Goal: Transaction & Acquisition: Purchase product/service

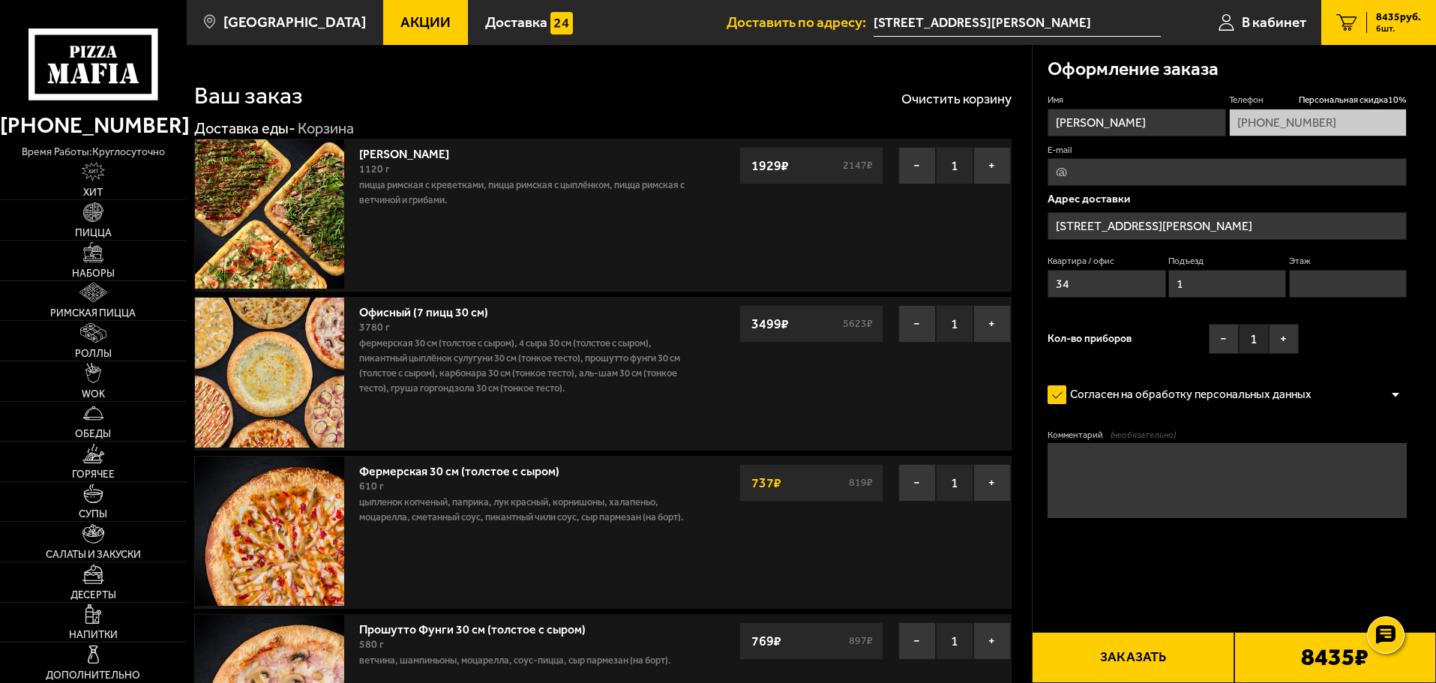
click at [401, 18] on span "Акции" at bounding box center [426, 22] width 50 height 14
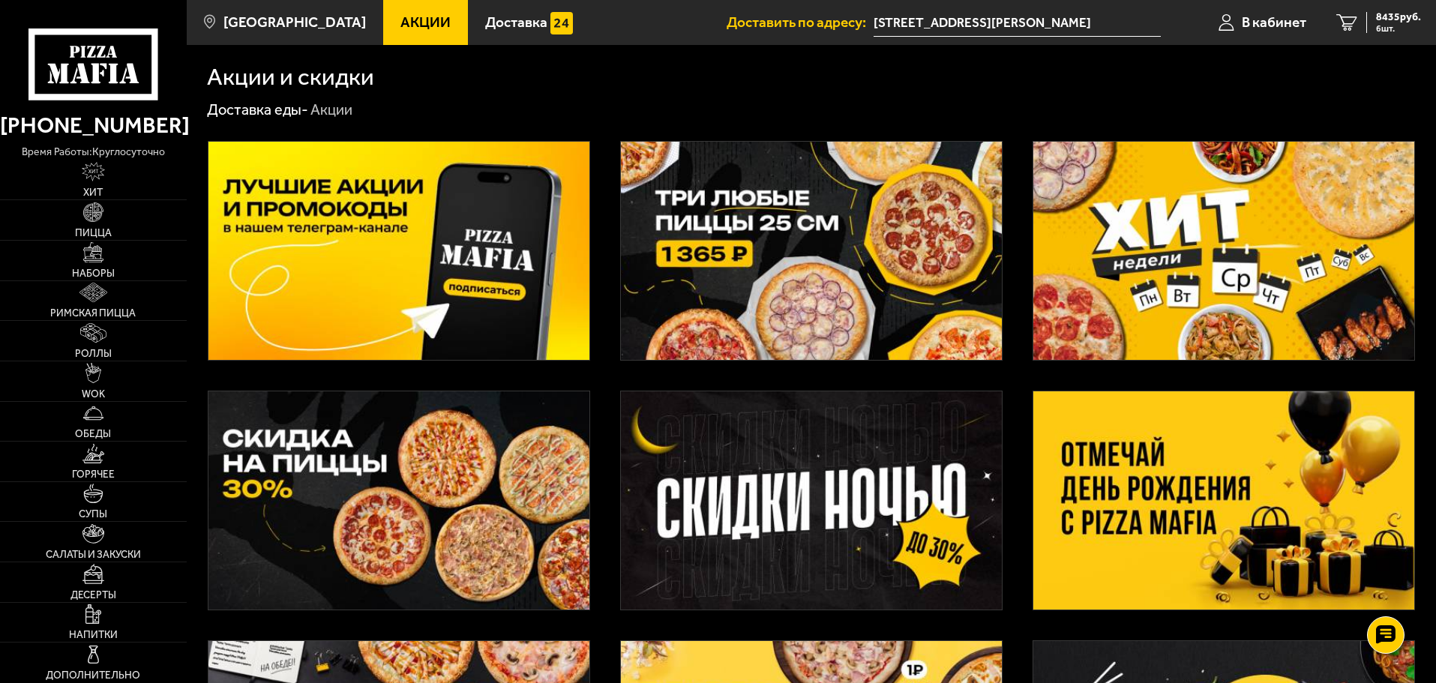
click at [992, 28] on input "[STREET_ADDRESS][PERSON_NAME]" at bounding box center [1017, 23] width 287 height 28
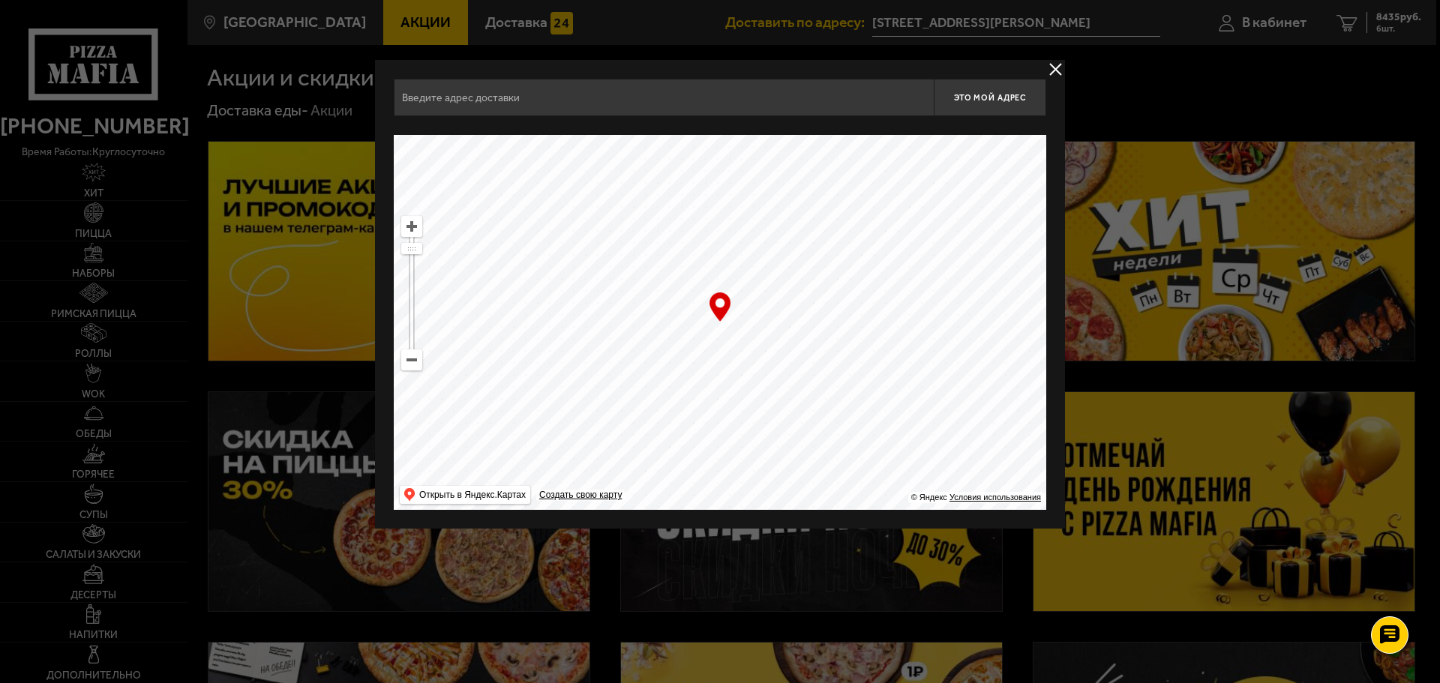
click at [665, 100] on input "text" at bounding box center [664, 98] width 540 height 38
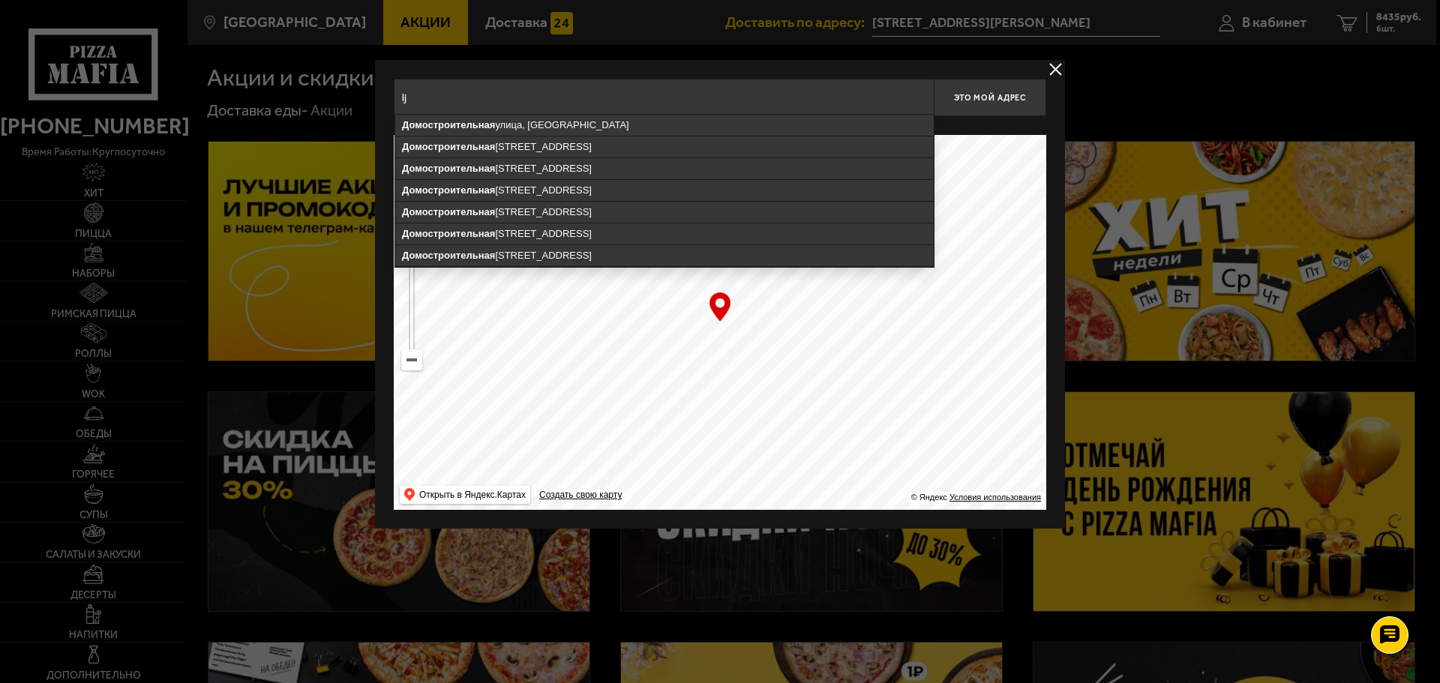
type input "l"
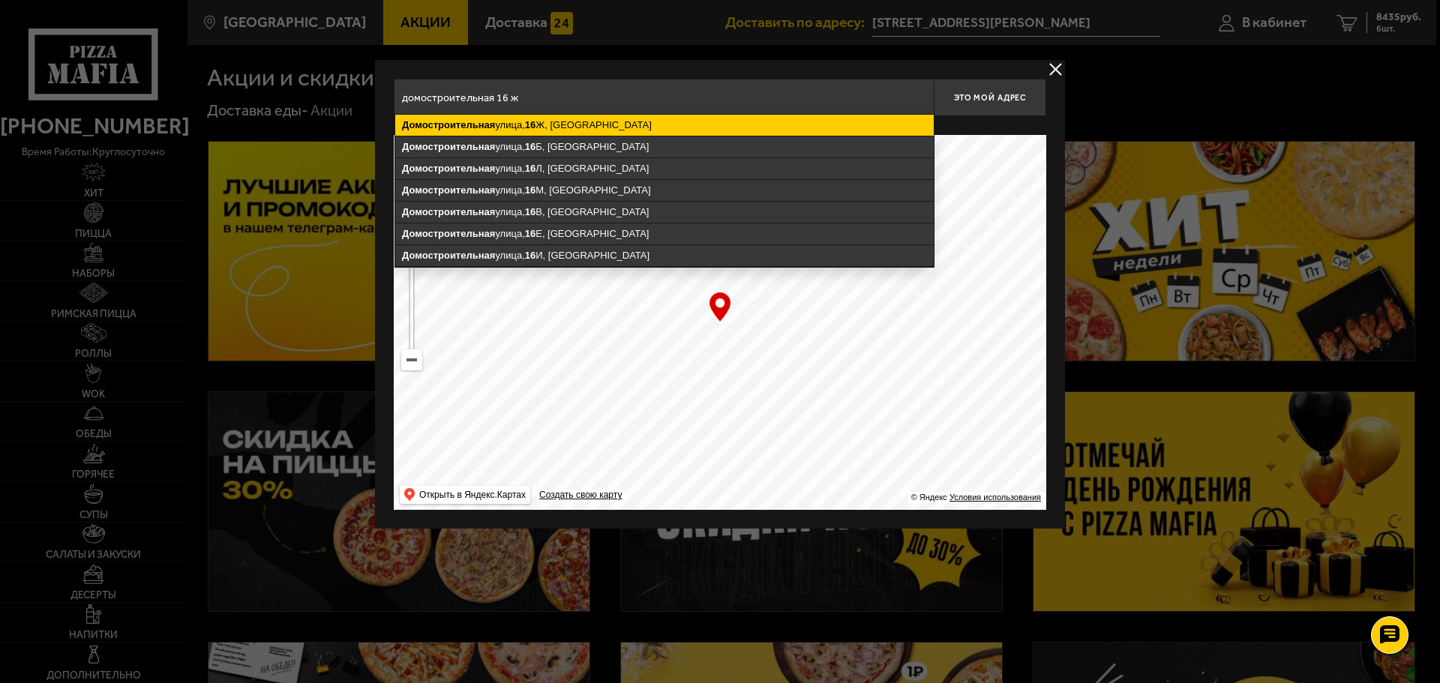
click at [548, 125] on ymaps "Домостроительная [STREET_ADDRESS]" at bounding box center [664, 125] width 539 height 21
type input "[STREET_ADDRESS]"
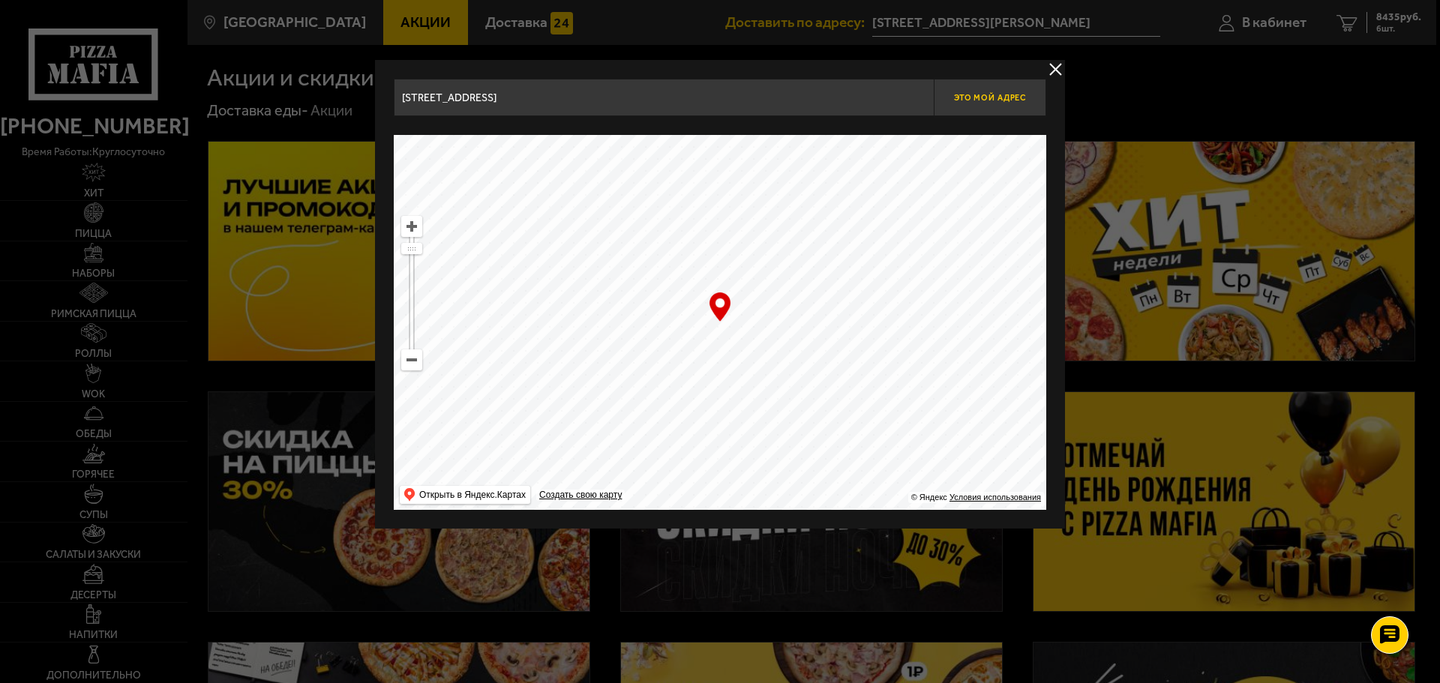
click at [996, 98] on span "Это мой адрес" at bounding box center [990, 98] width 72 height 10
type input "[GEOGRAPHIC_DATA][STREET_ADDRESS]"
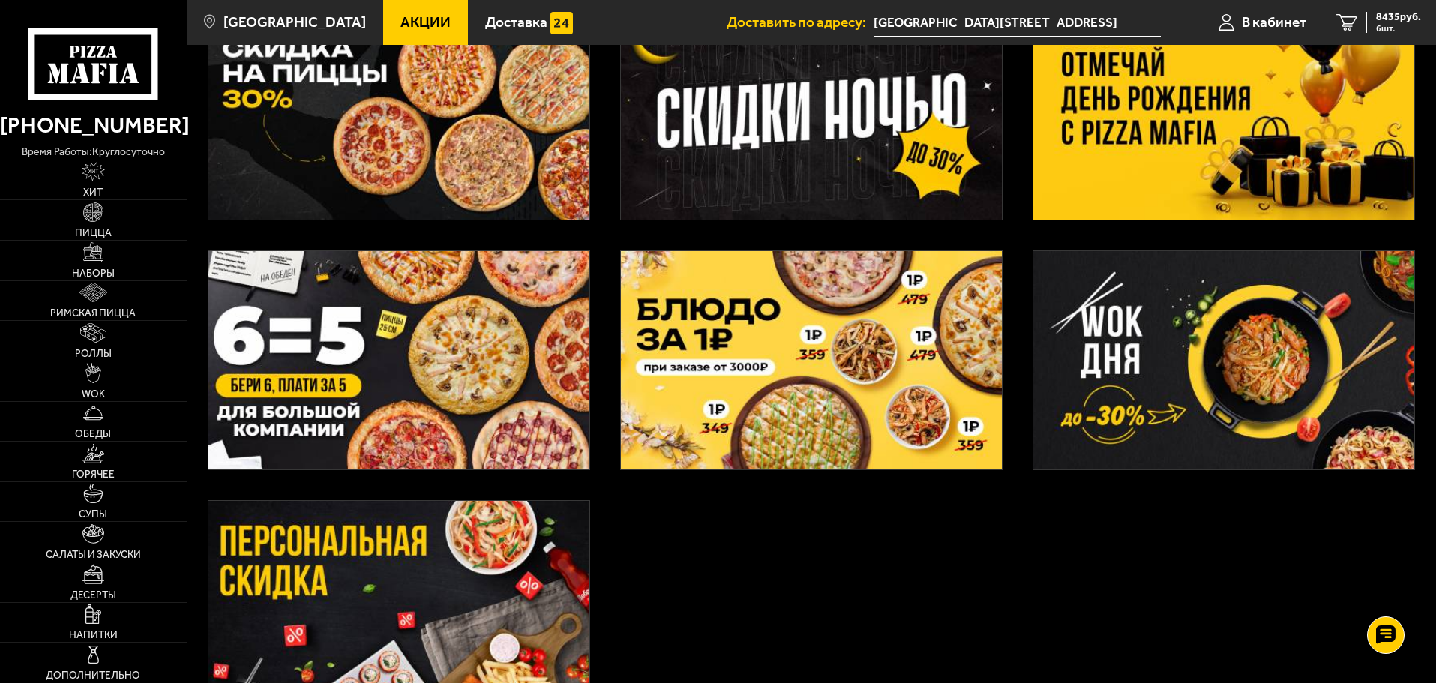
scroll to position [225, 0]
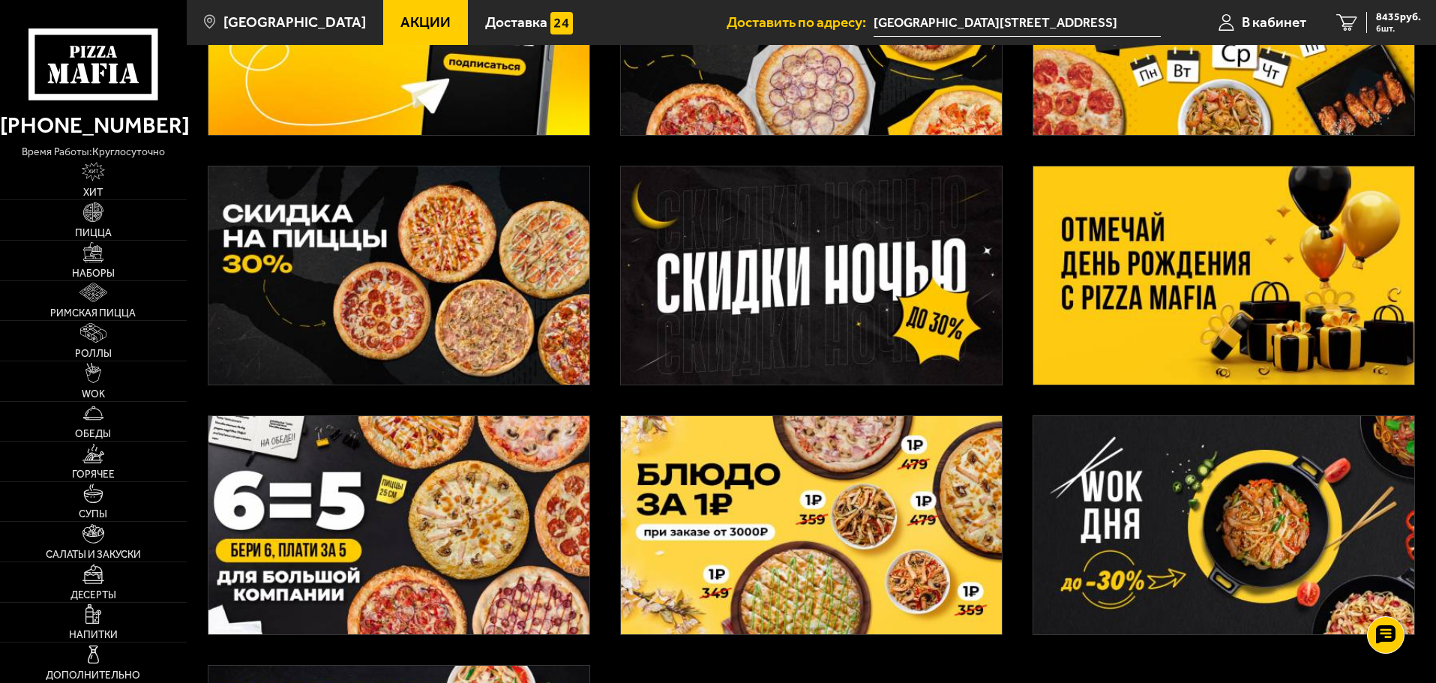
click at [1172, 245] on img at bounding box center [1224, 276] width 381 height 218
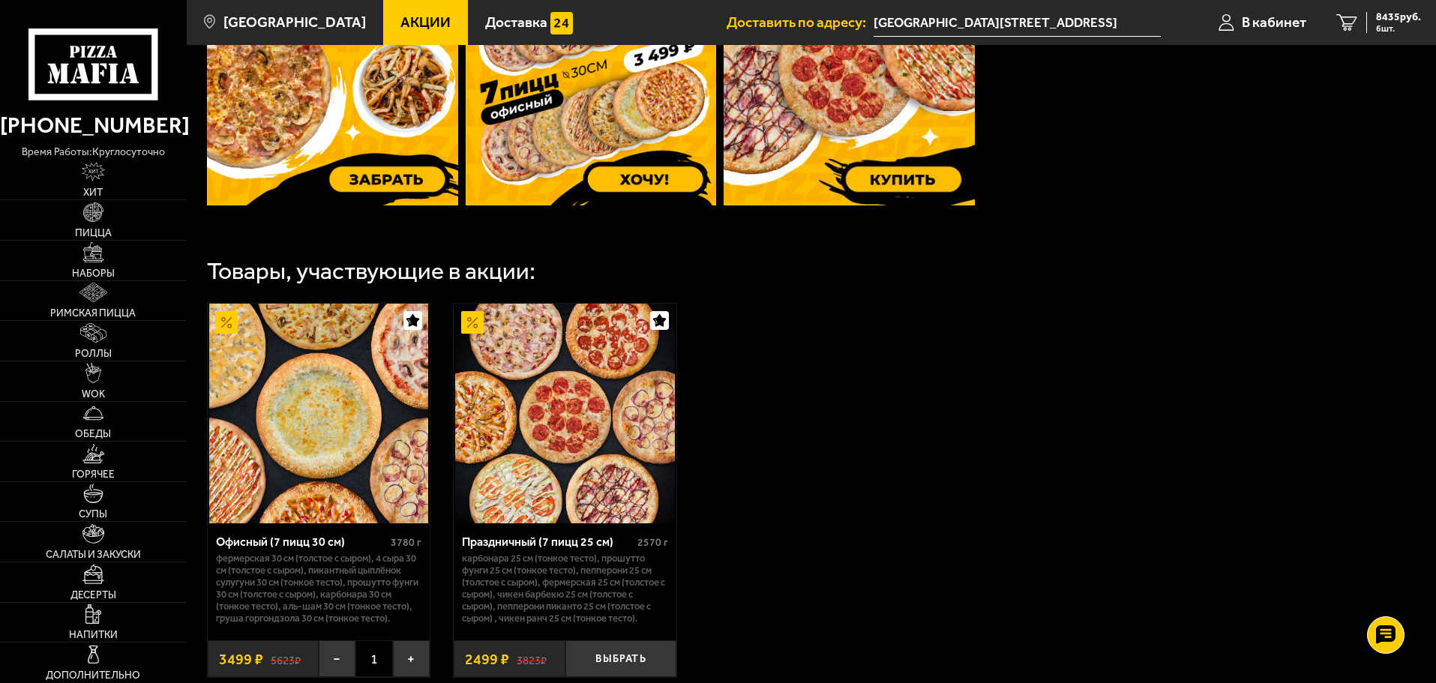
scroll to position [452, 0]
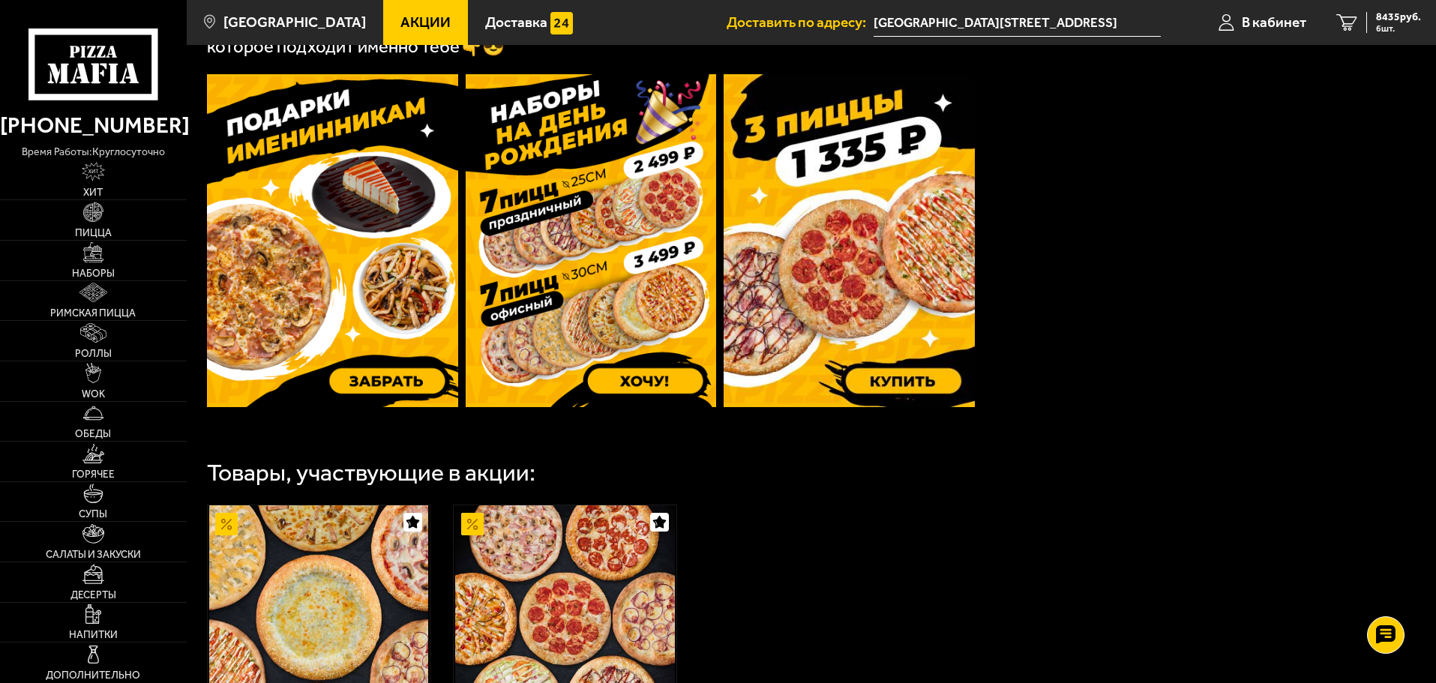
click at [371, 243] on img at bounding box center [332, 240] width 251 height 333
click at [311, 286] on img at bounding box center [332, 240] width 251 height 333
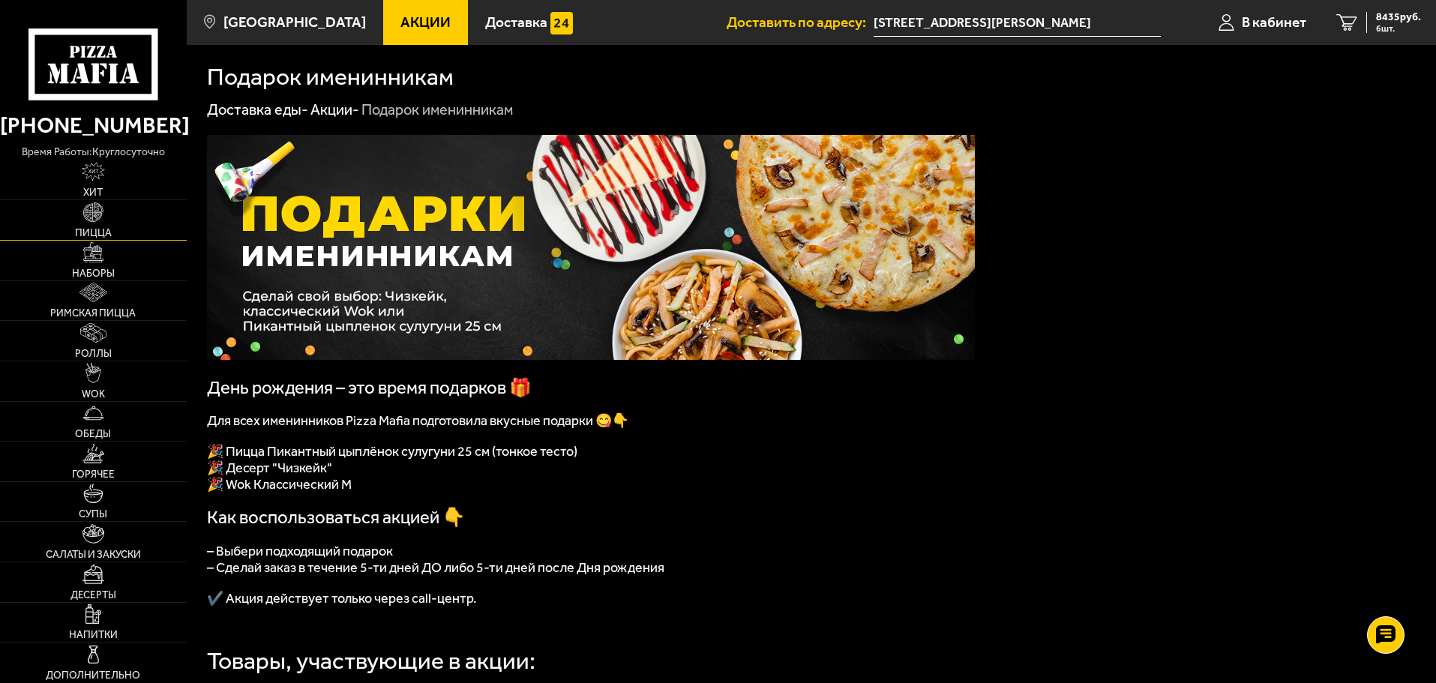
click at [98, 216] on img at bounding box center [93, 213] width 20 height 20
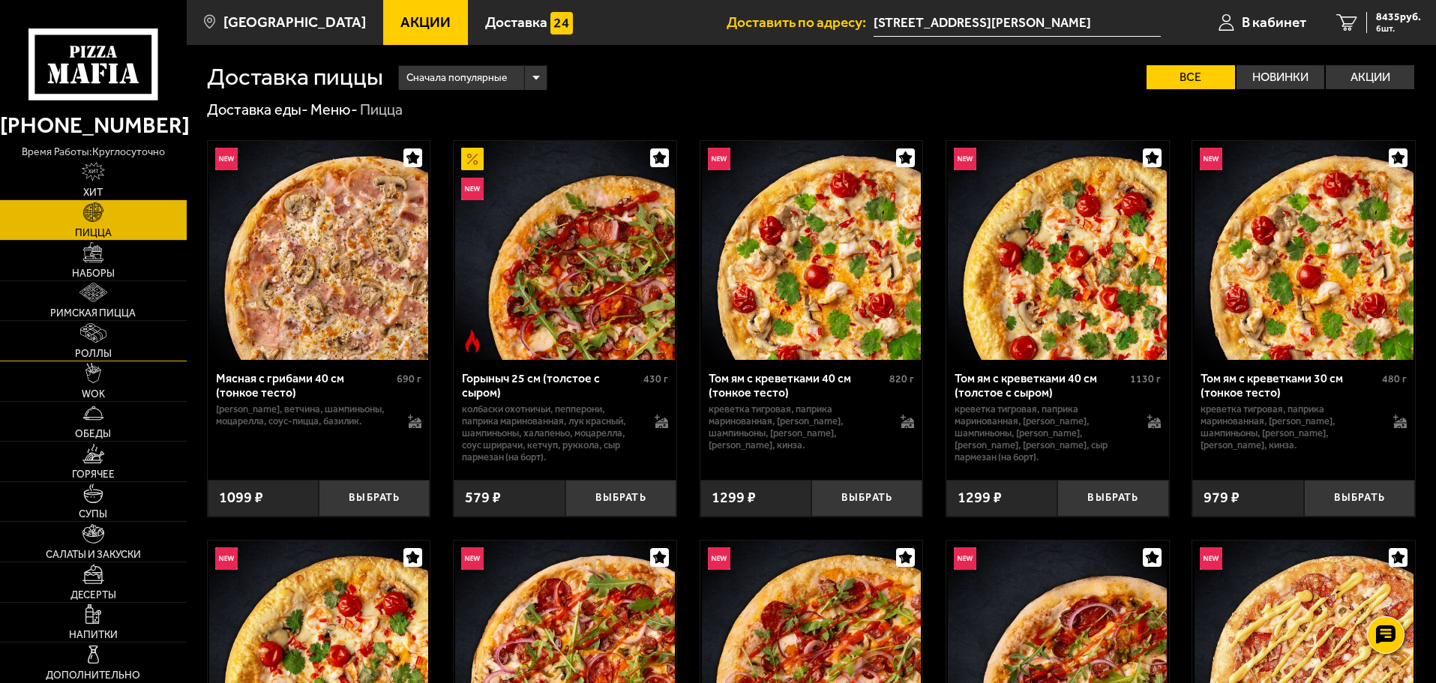
click at [97, 350] on span "Роллы" at bounding box center [93, 354] width 37 height 11
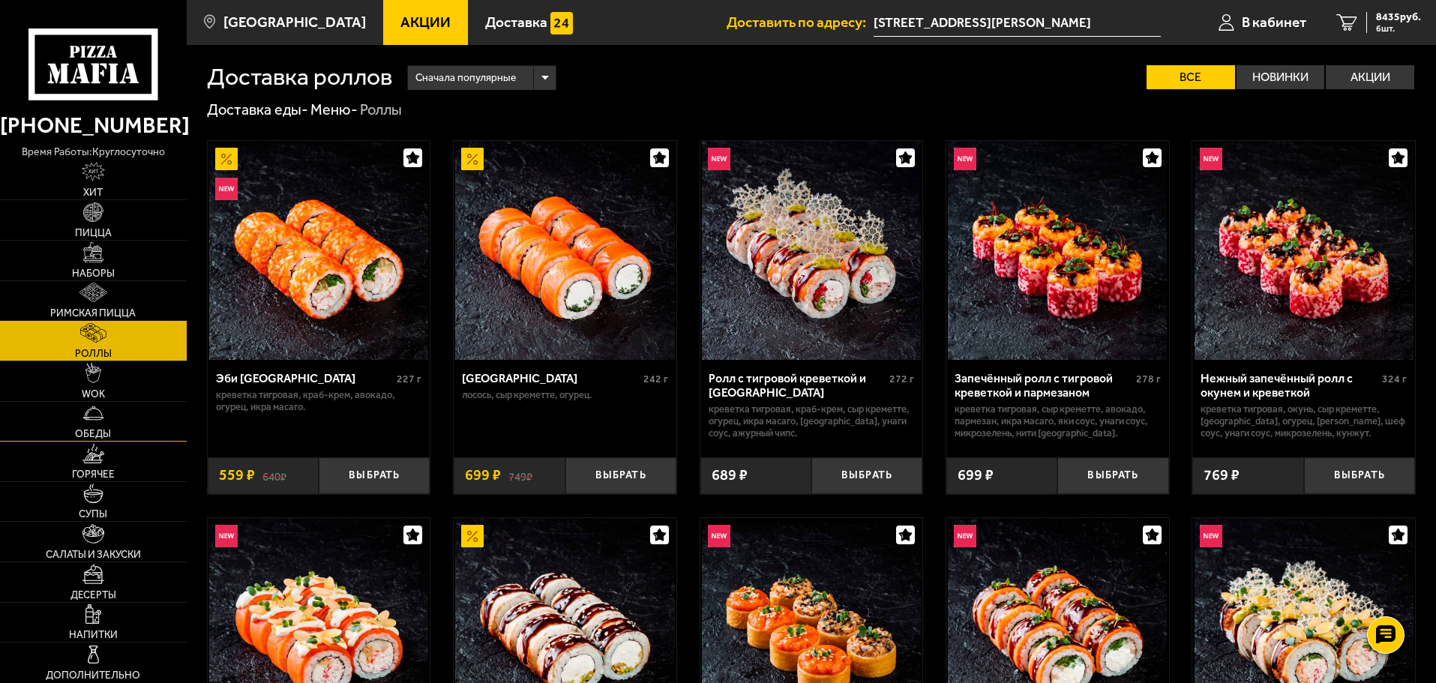
click at [87, 422] on img at bounding box center [93, 414] width 20 height 20
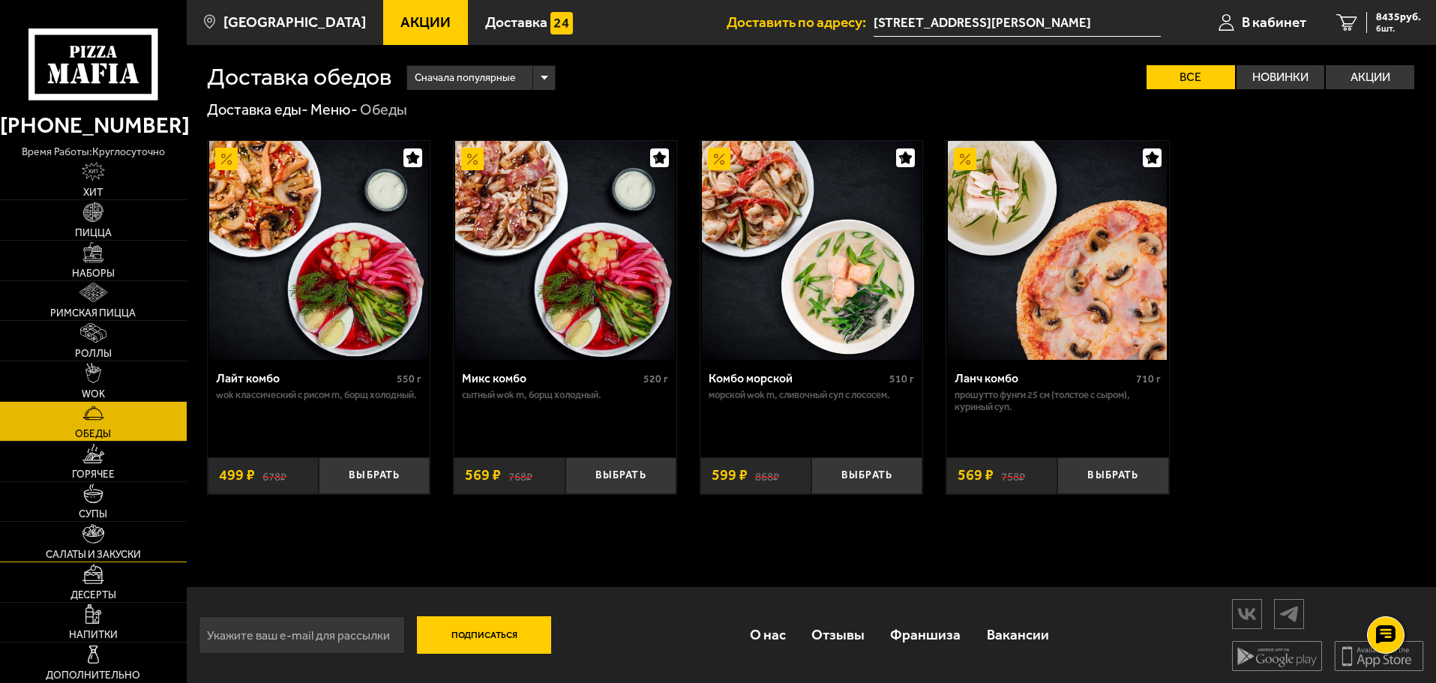
scroll to position [1, 0]
click at [92, 550] on span "Салаты и закуски" at bounding box center [93, 555] width 95 height 11
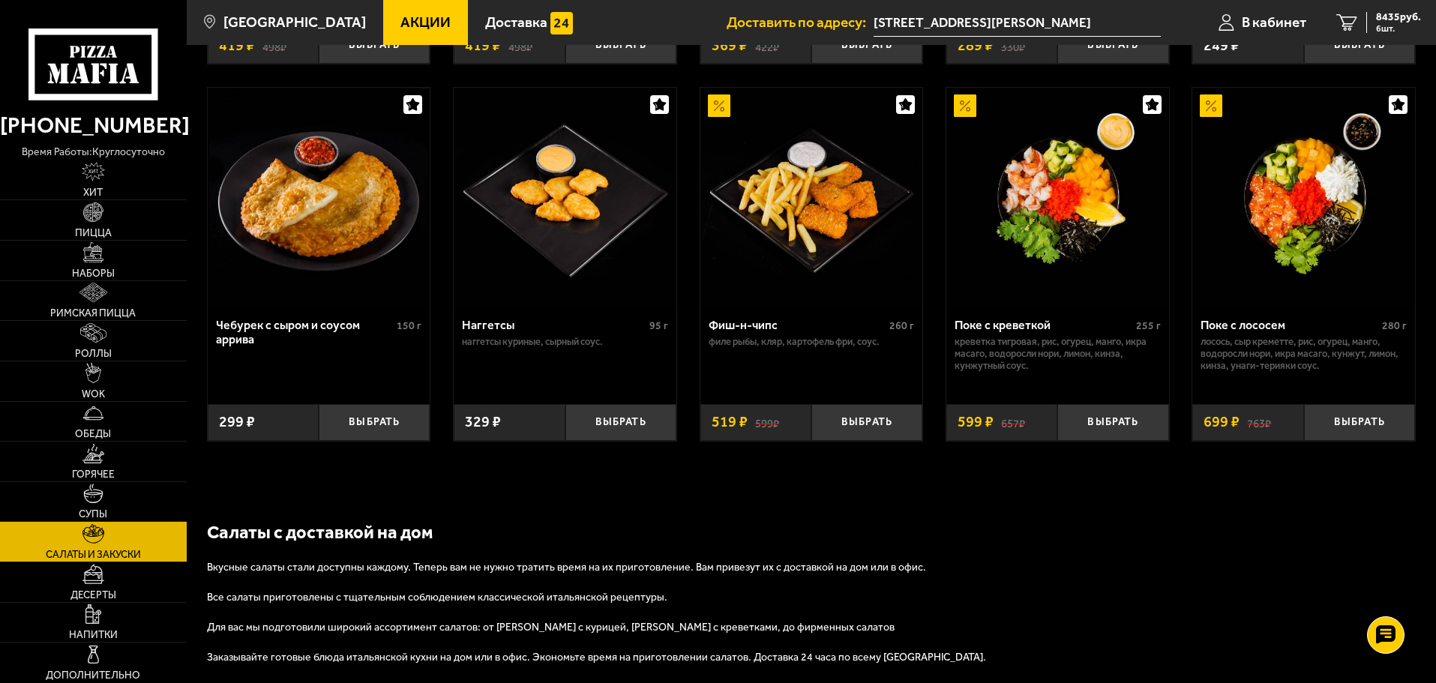
scroll to position [1022, 0]
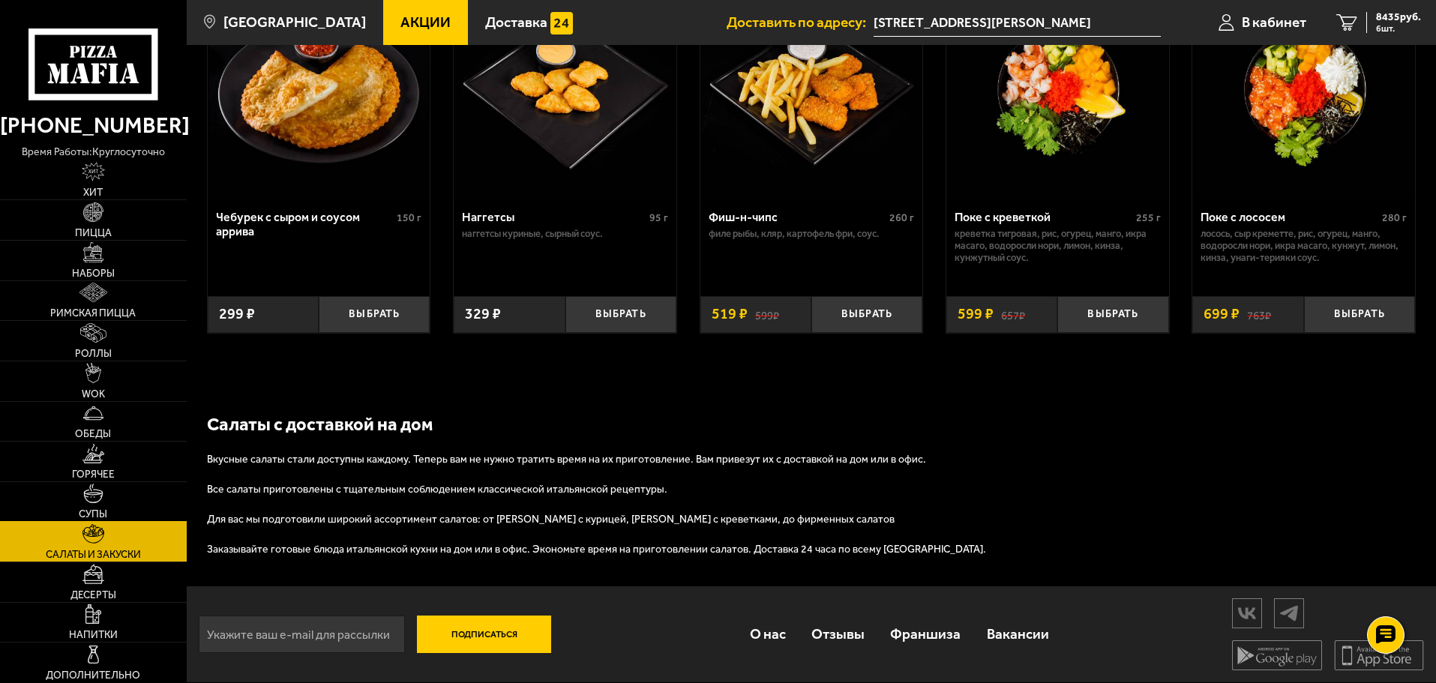
click at [98, 503] on img at bounding box center [93, 494] width 20 height 20
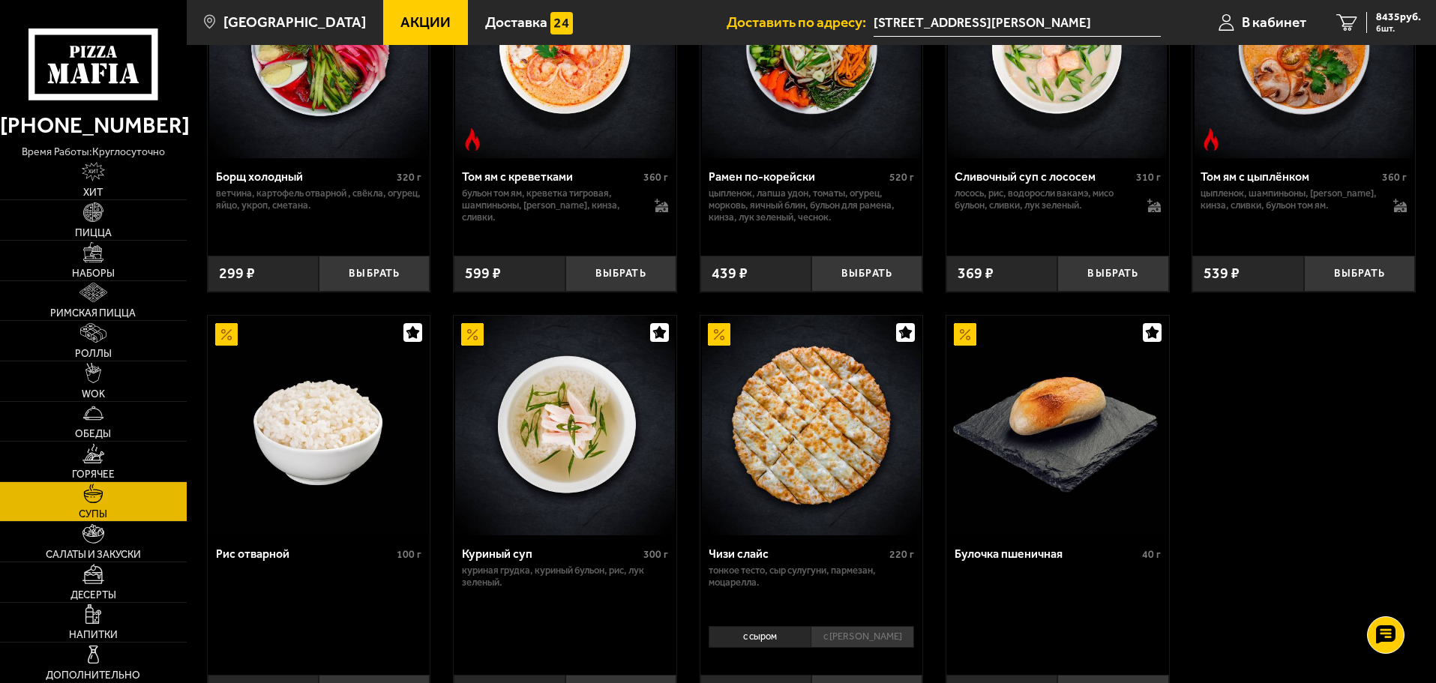
scroll to position [375, 0]
click at [87, 457] on img at bounding box center [94, 454] width 23 height 20
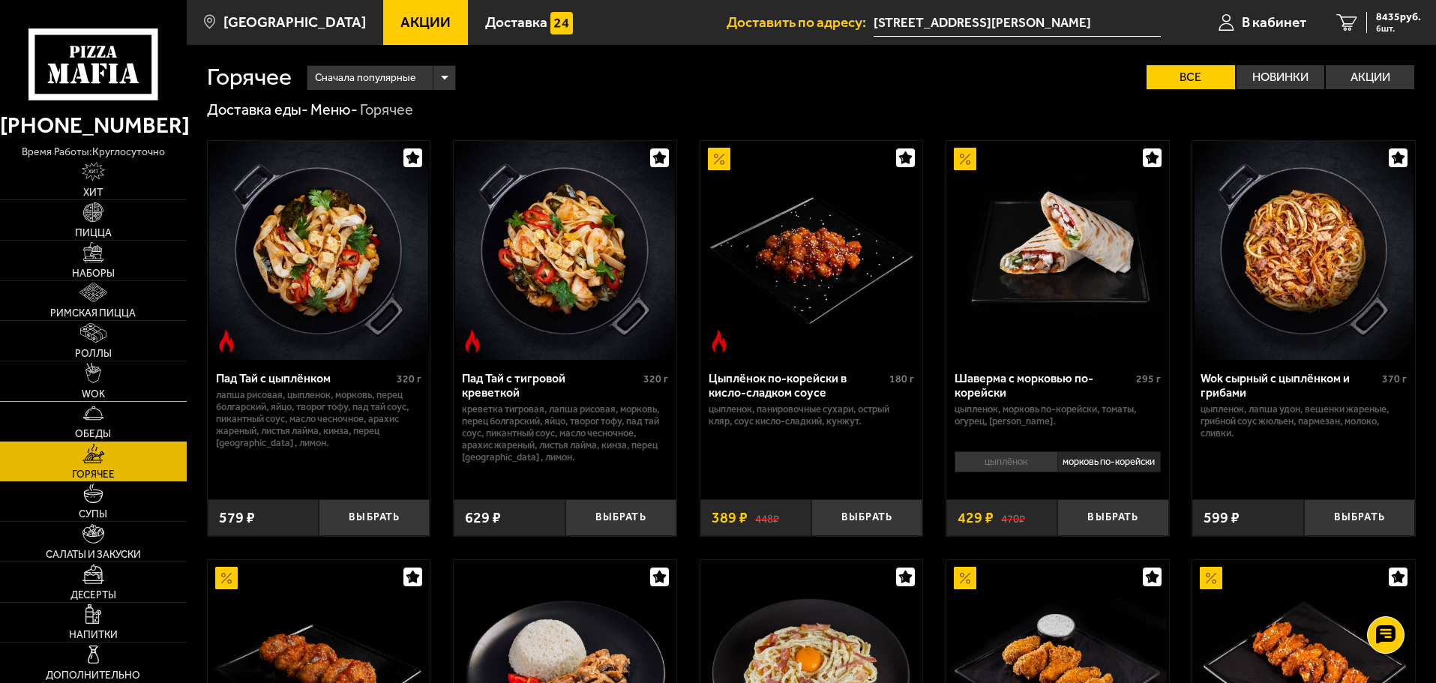
click at [100, 391] on span "WOK" at bounding box center [93, 394] width 23 height 11
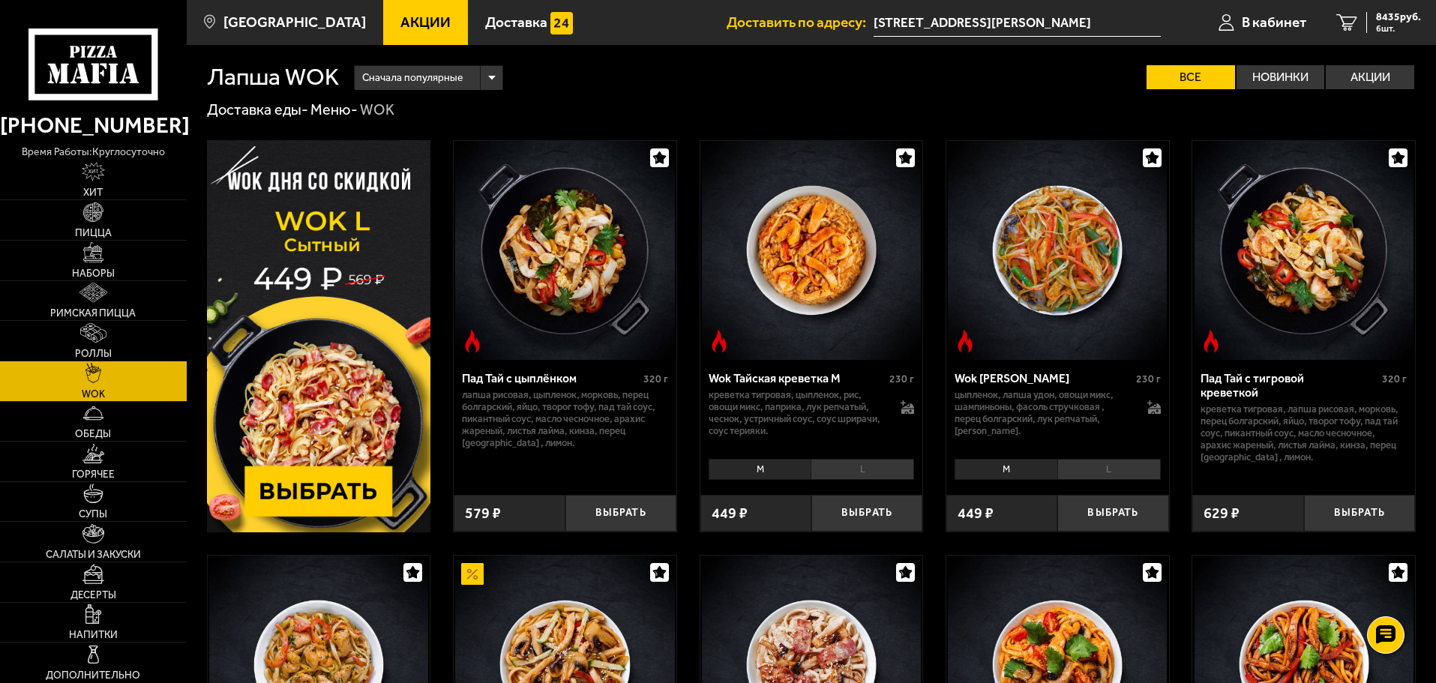
scroll to position [375, 0]
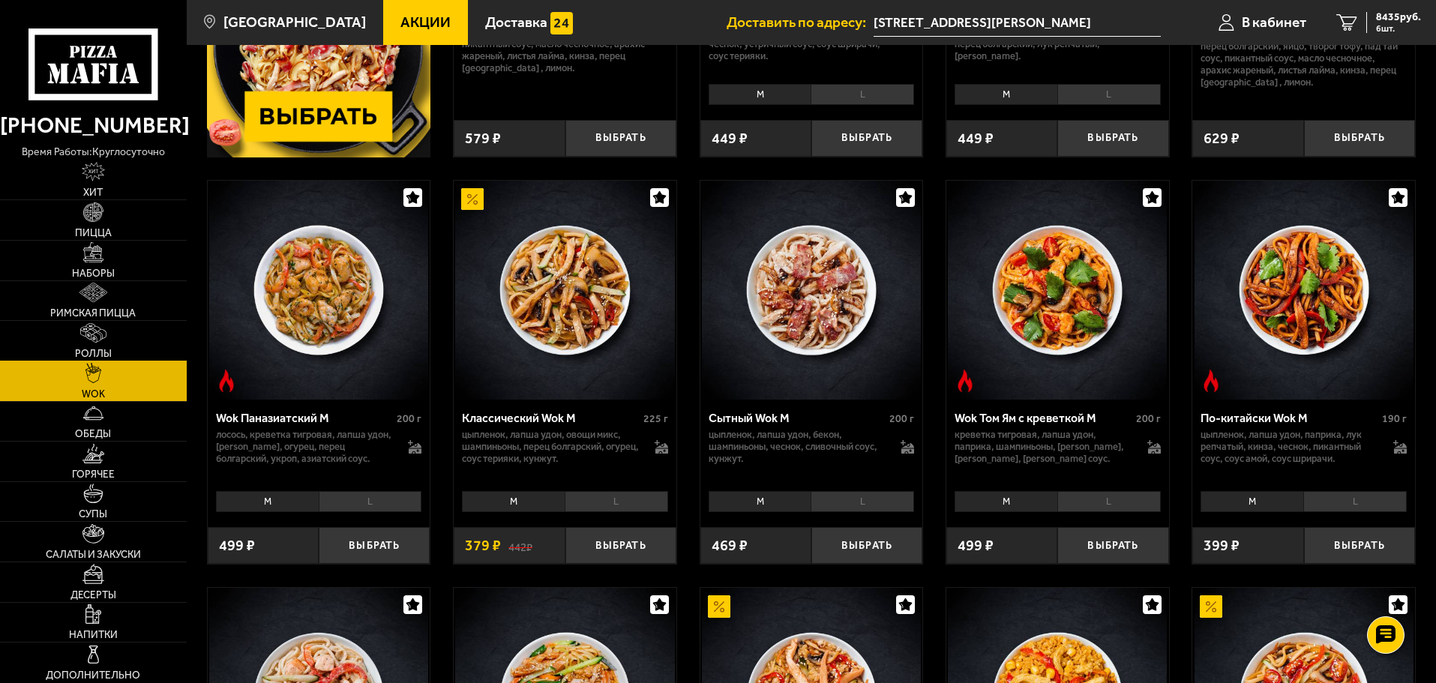
click at [95, 329] on img at bounding box center [93, 333] width 26 height 20
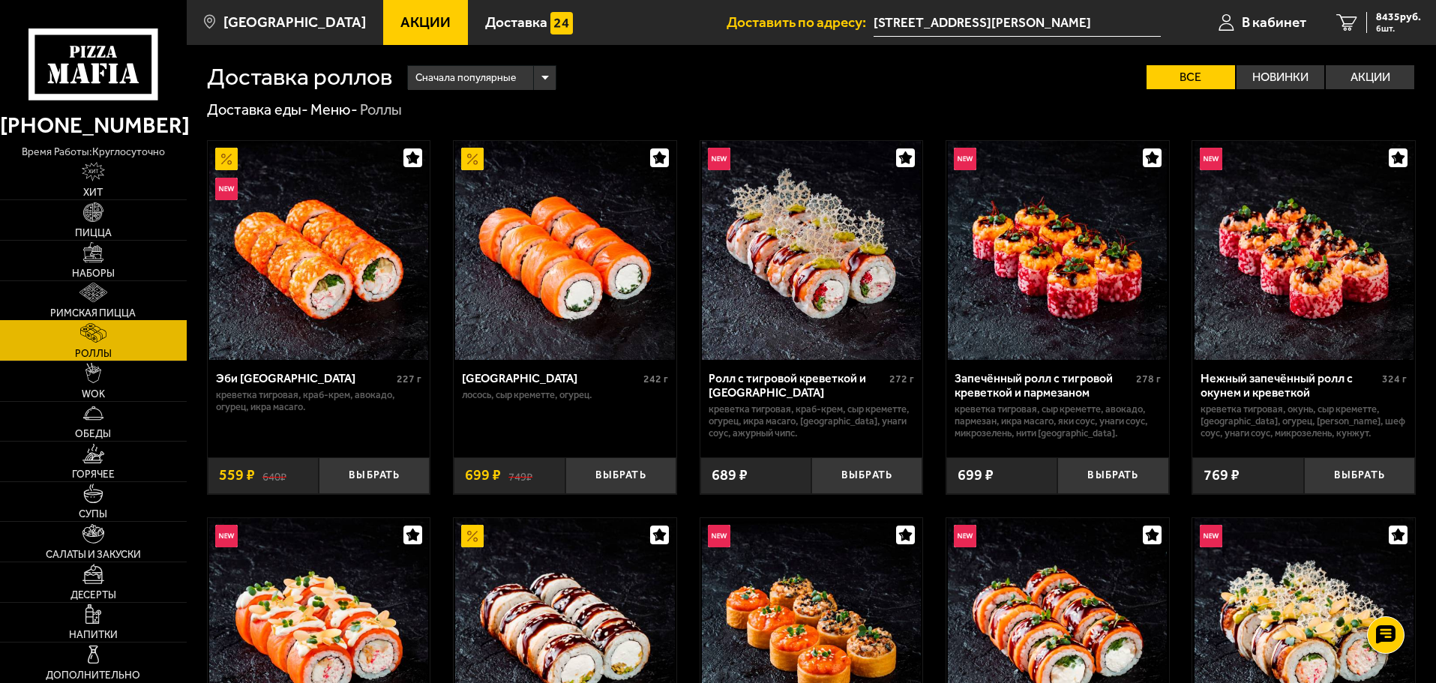
click at [95, 295] on img at bounding box center [94, 293] width 29 height 20
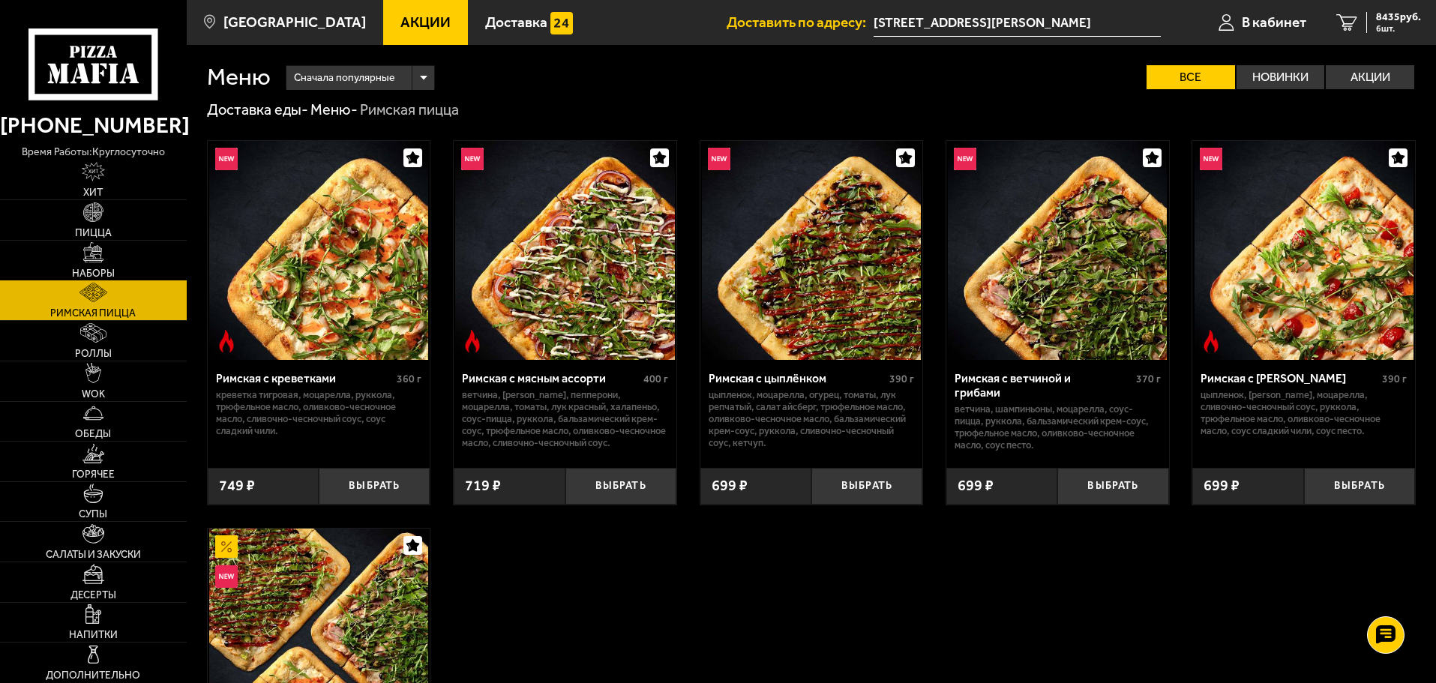
click at [94, 255] on img at bounding box center [93, 252] width 20 height 20
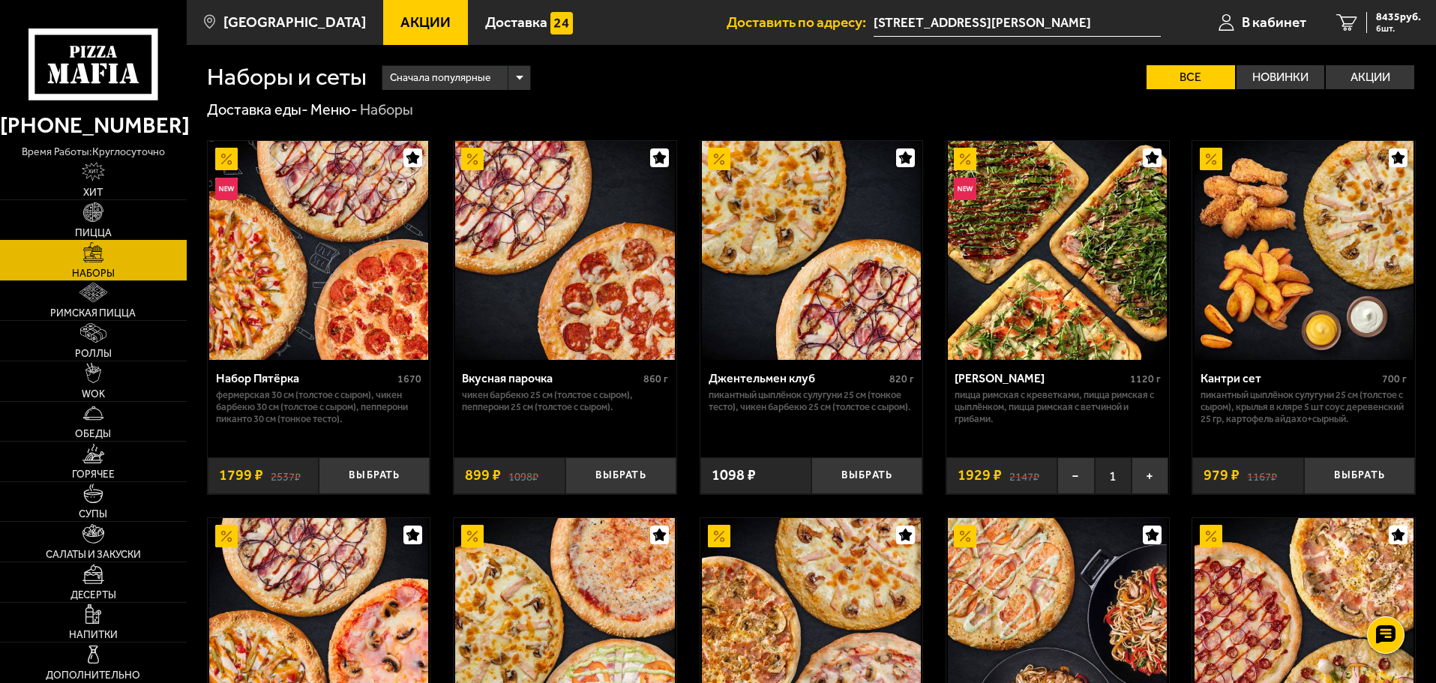
click at [95, 223] on link "Пицца" at bounding box center [93, 220] width 187 height 40
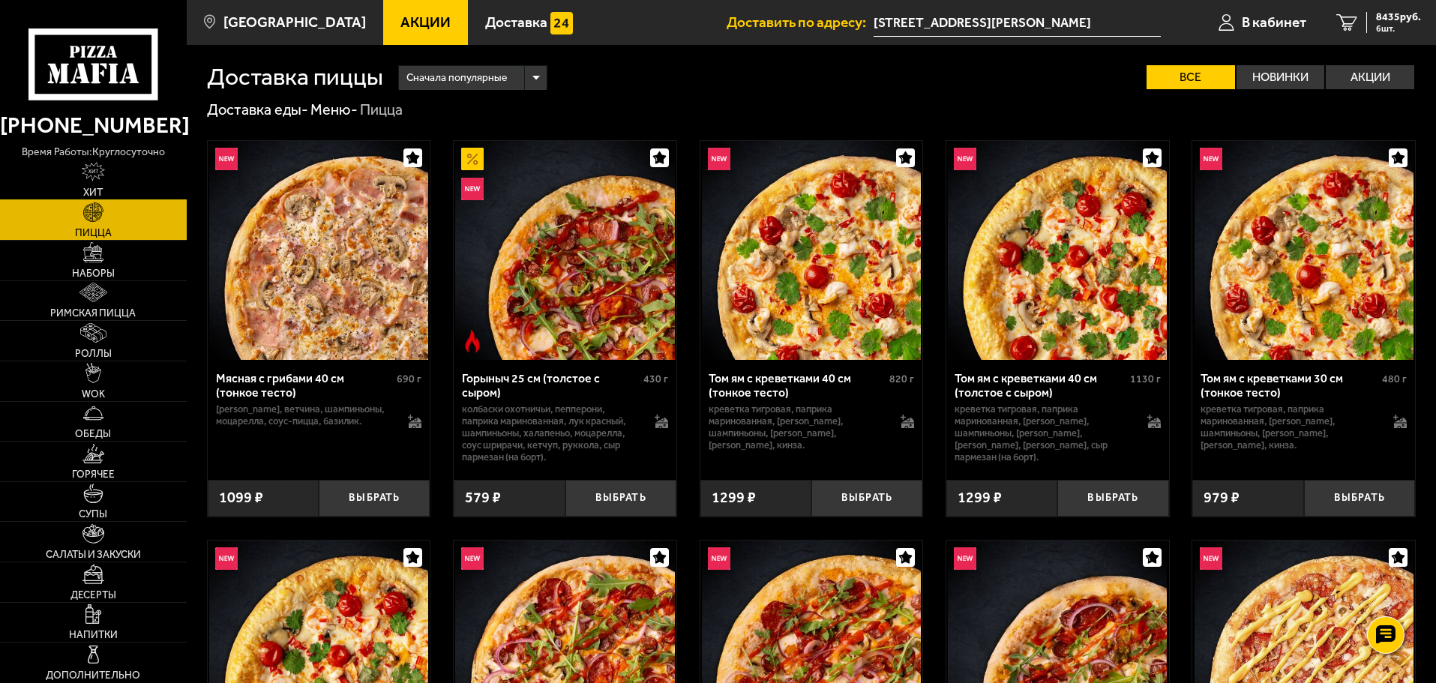
click at [92, 173] on img at bounding box center [94, 172] width 24 height 20
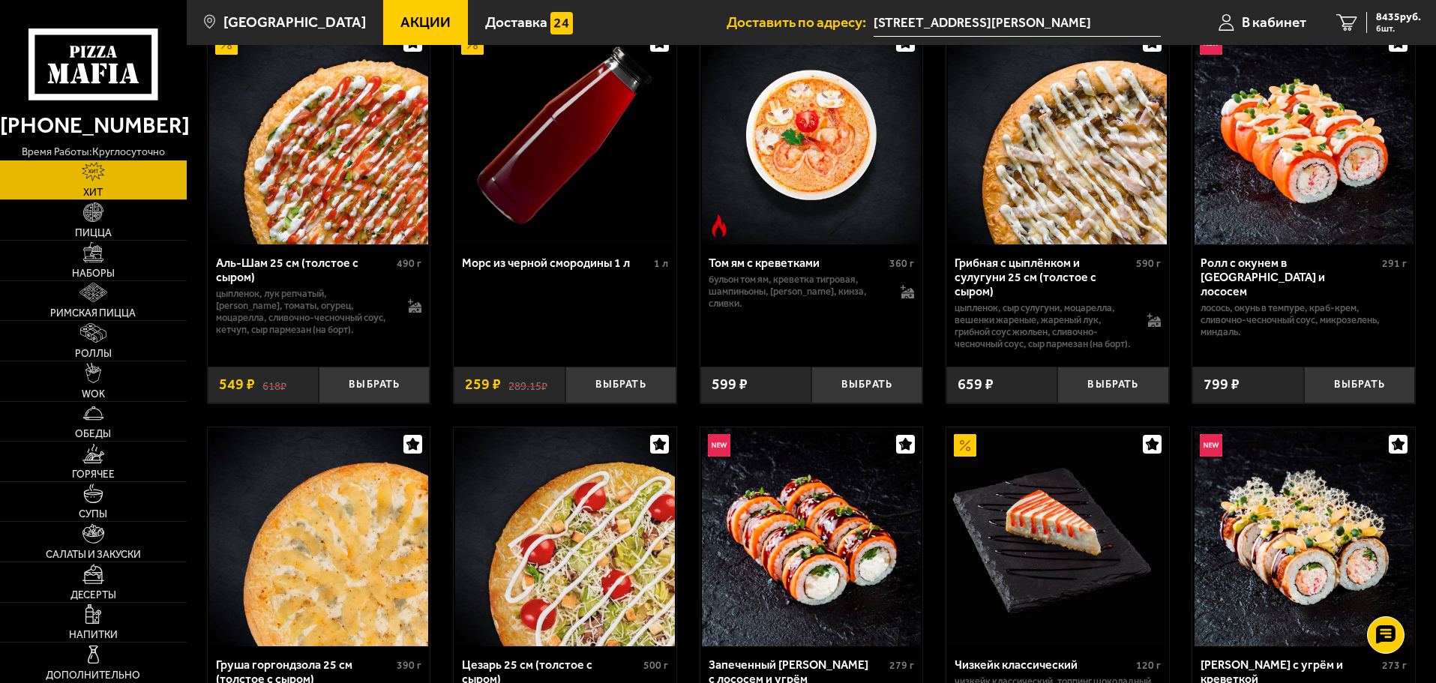
scroll to position [108, 0]
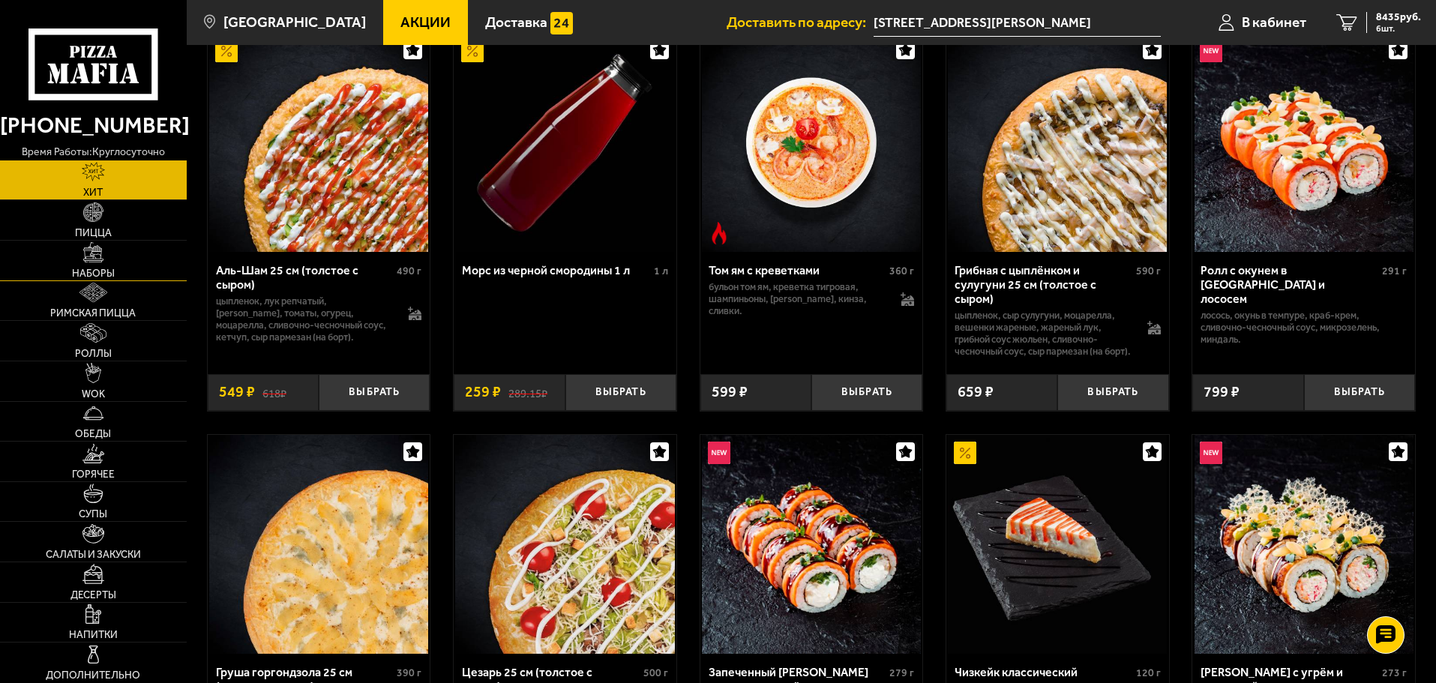
click at [80, 266] on link "Наборы" at bounding box center [93, 261] width 187 height 40
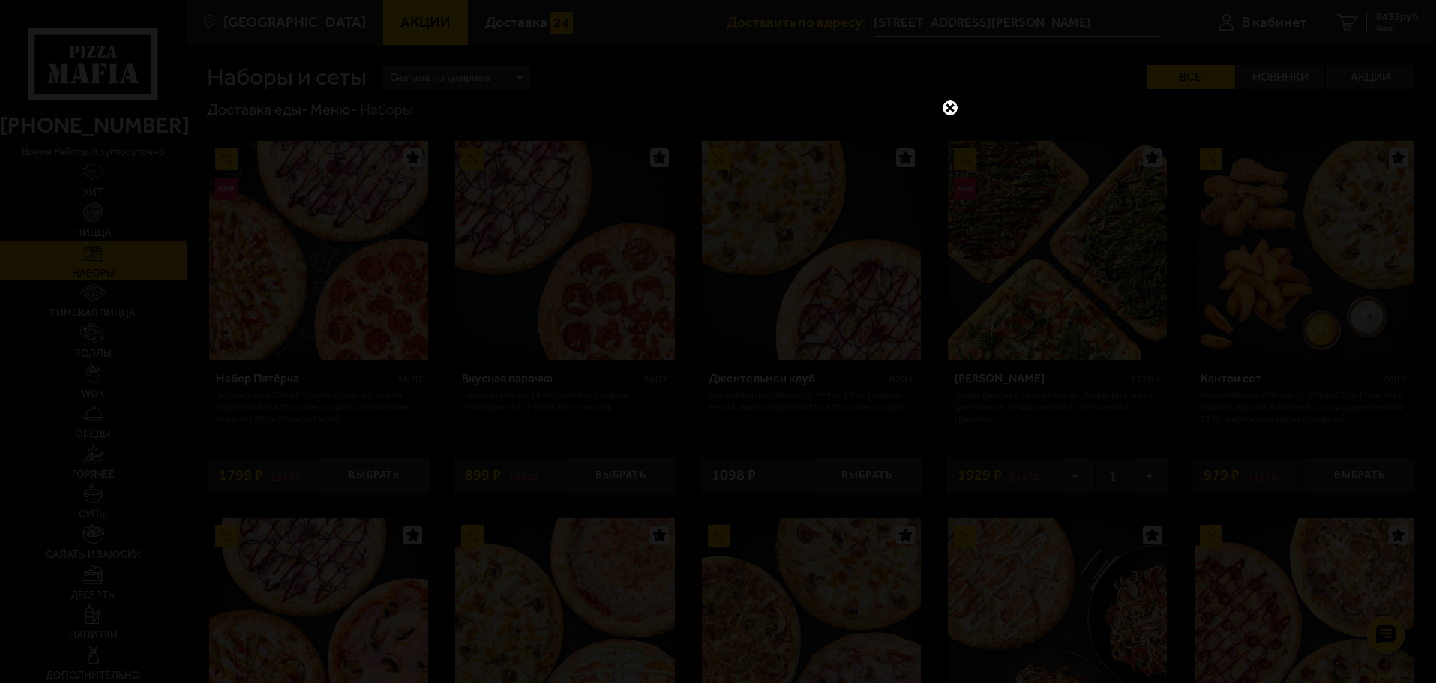
click at [948, 108] on link at bounding box center [951, 108] width 20 height 20
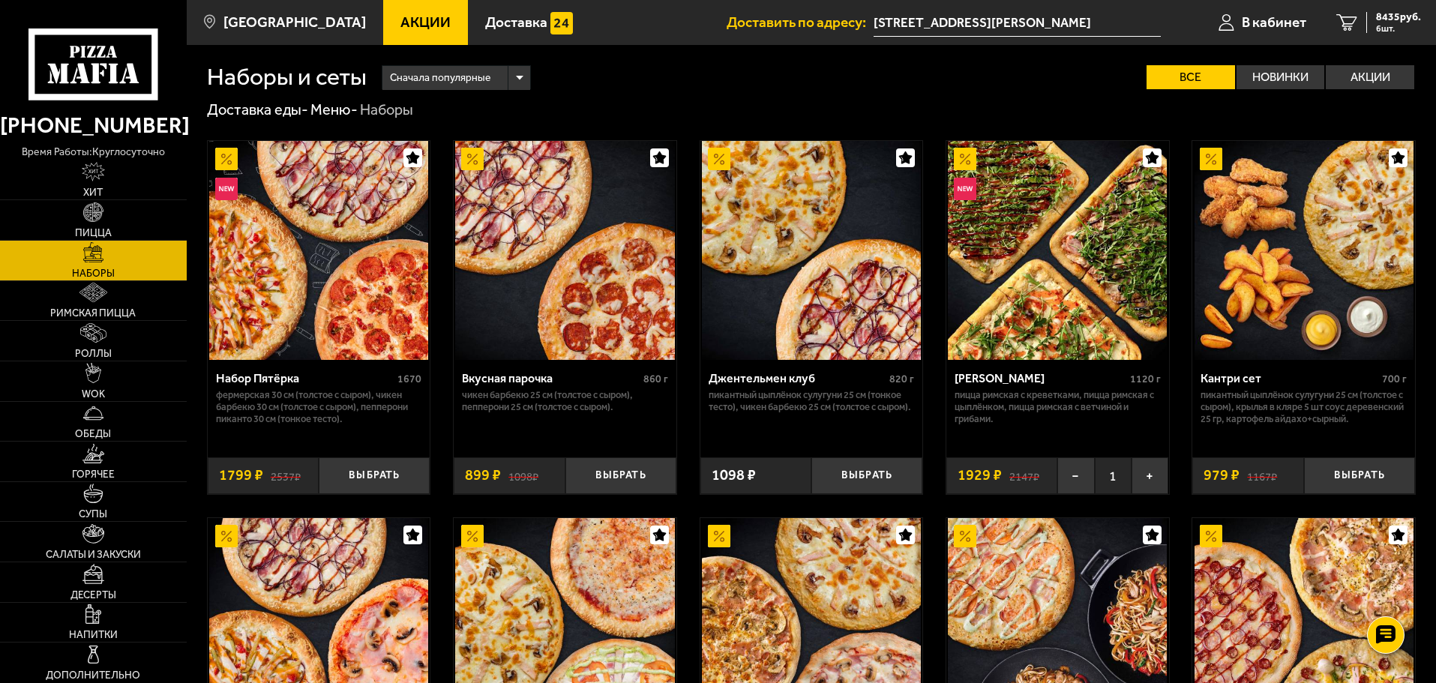
click at [401, 26] on span "Акции" at bounding box center [426, 22] width 50 height 14
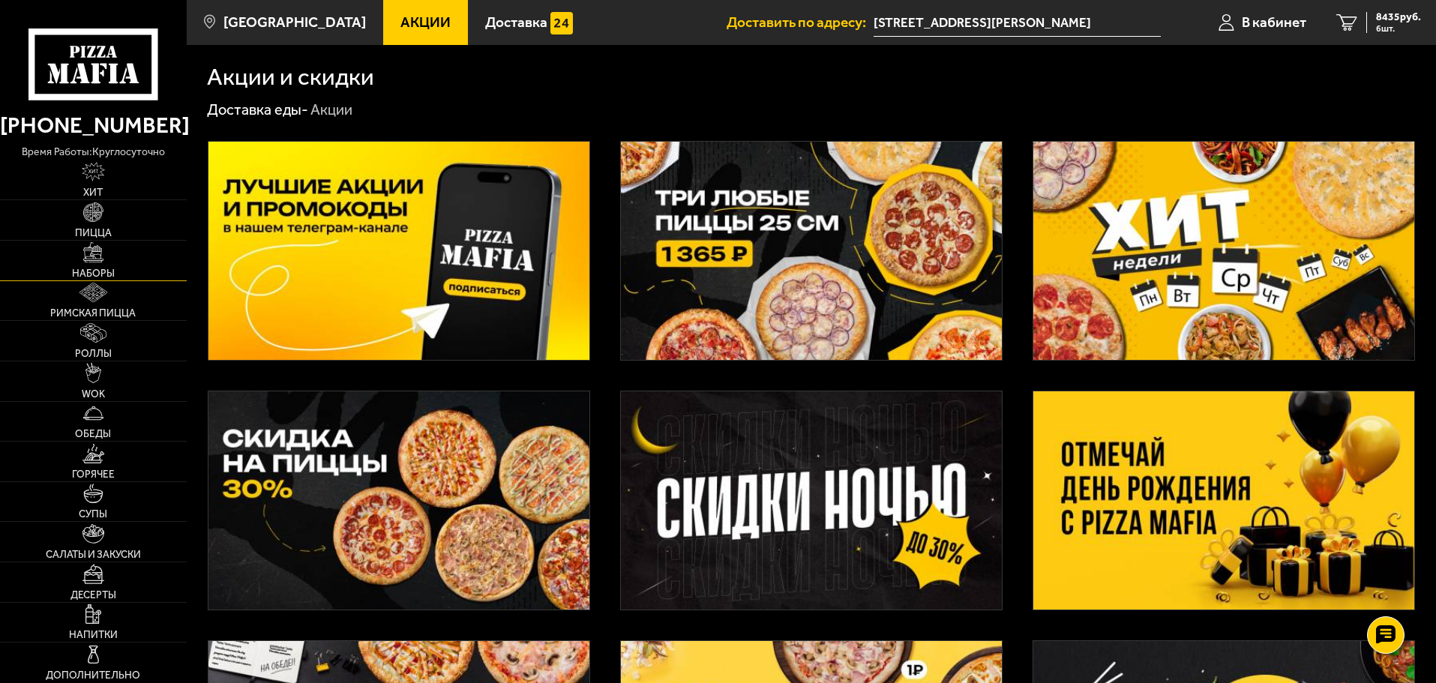
click at [88, 259] on img at bounding box center [93, 252] width 20 height 20
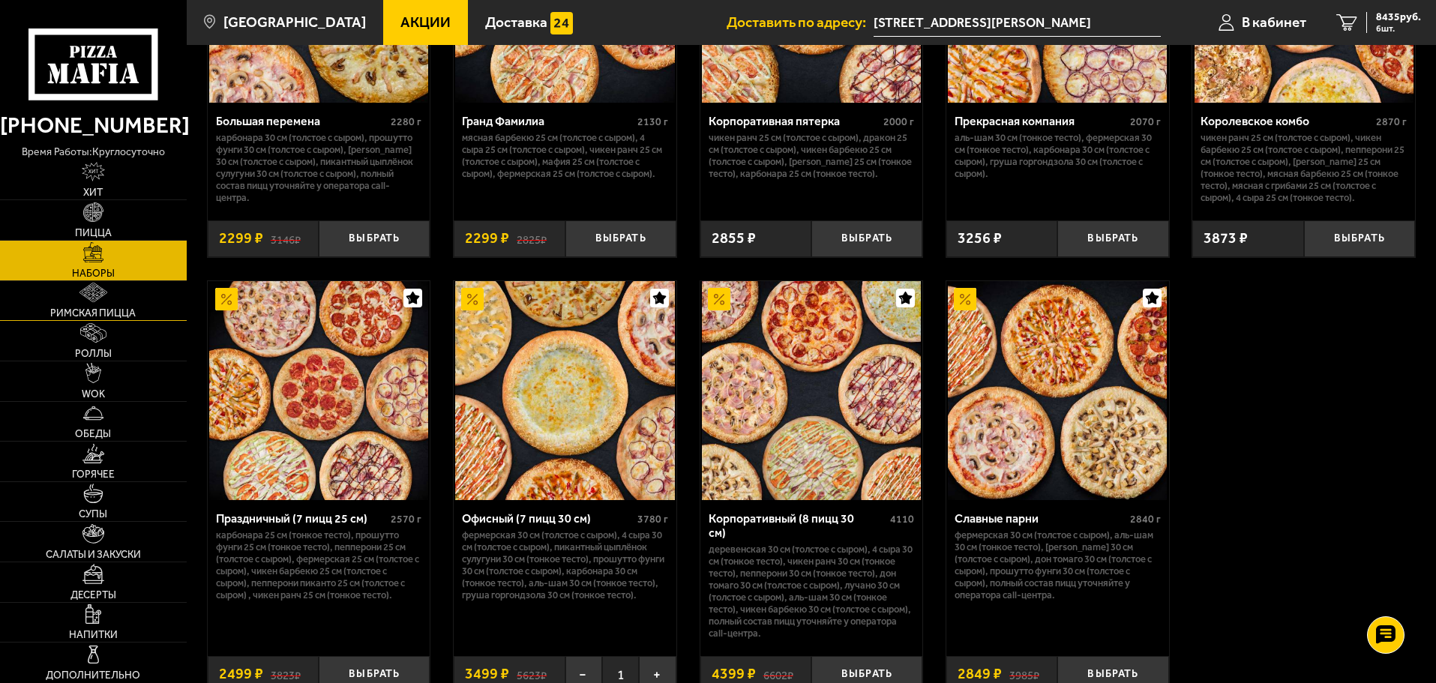
scroll to position [2150, 0]
click at [92, 226] on link "Пицца" at bounding box center [93, 220] width 187 height 40
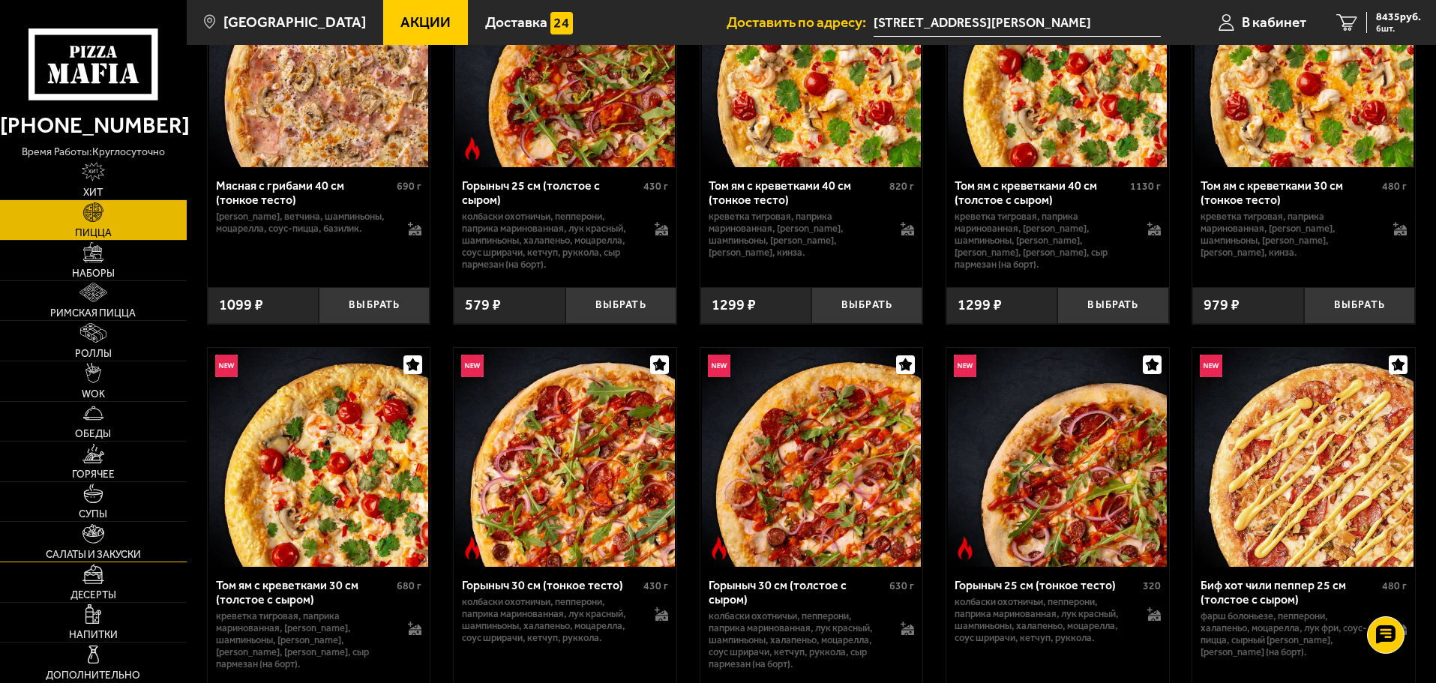
scroll to position [300, 0]
